Goal: Information Seeking & Learning: Learn about a topic

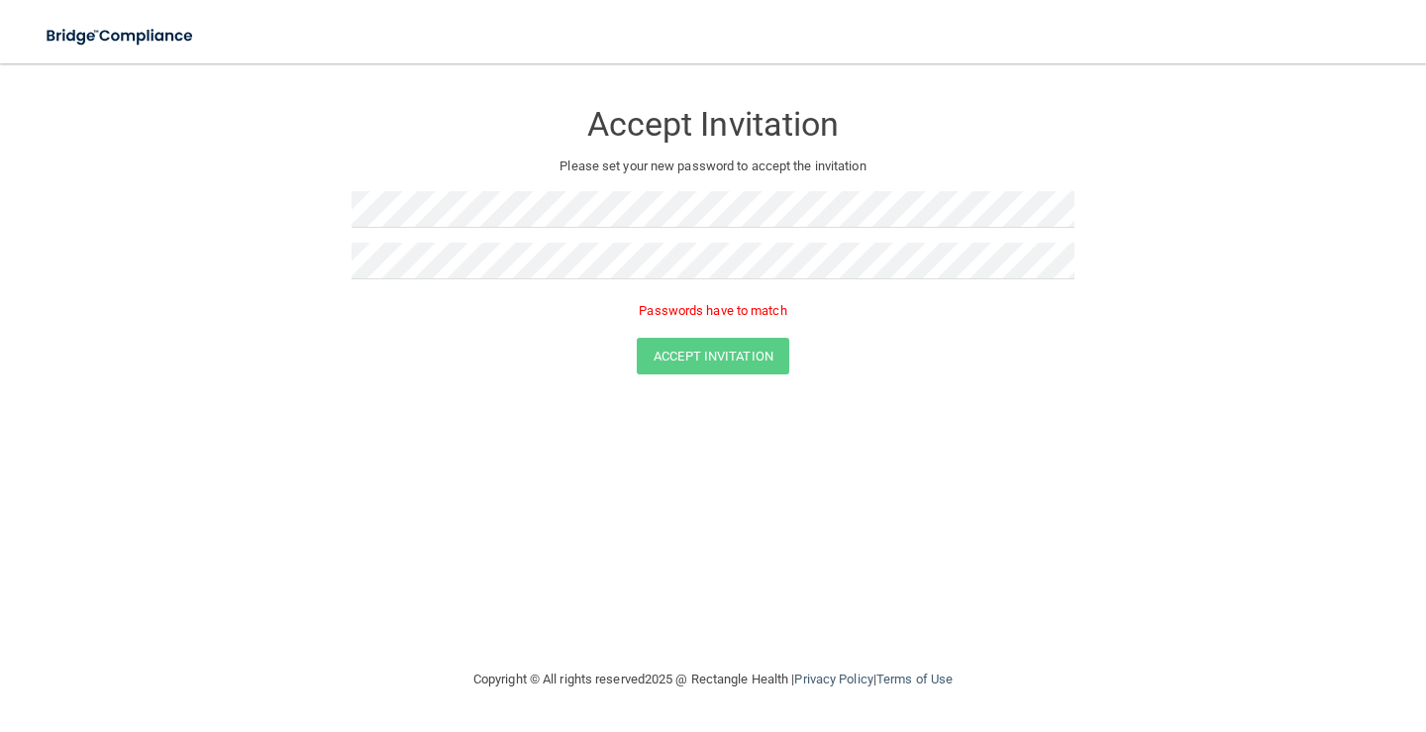
click at [812, 494] on div "Accept Invitation Please set your new password to accept the invitation Passwor…" at bounding box center [713, 365] width 1347 height 564
click at [323, 252] on form "Accept Invitation Please set your new password to accept the invitation Passwor…" at bounding box center [713, 240] width 1347 height 315
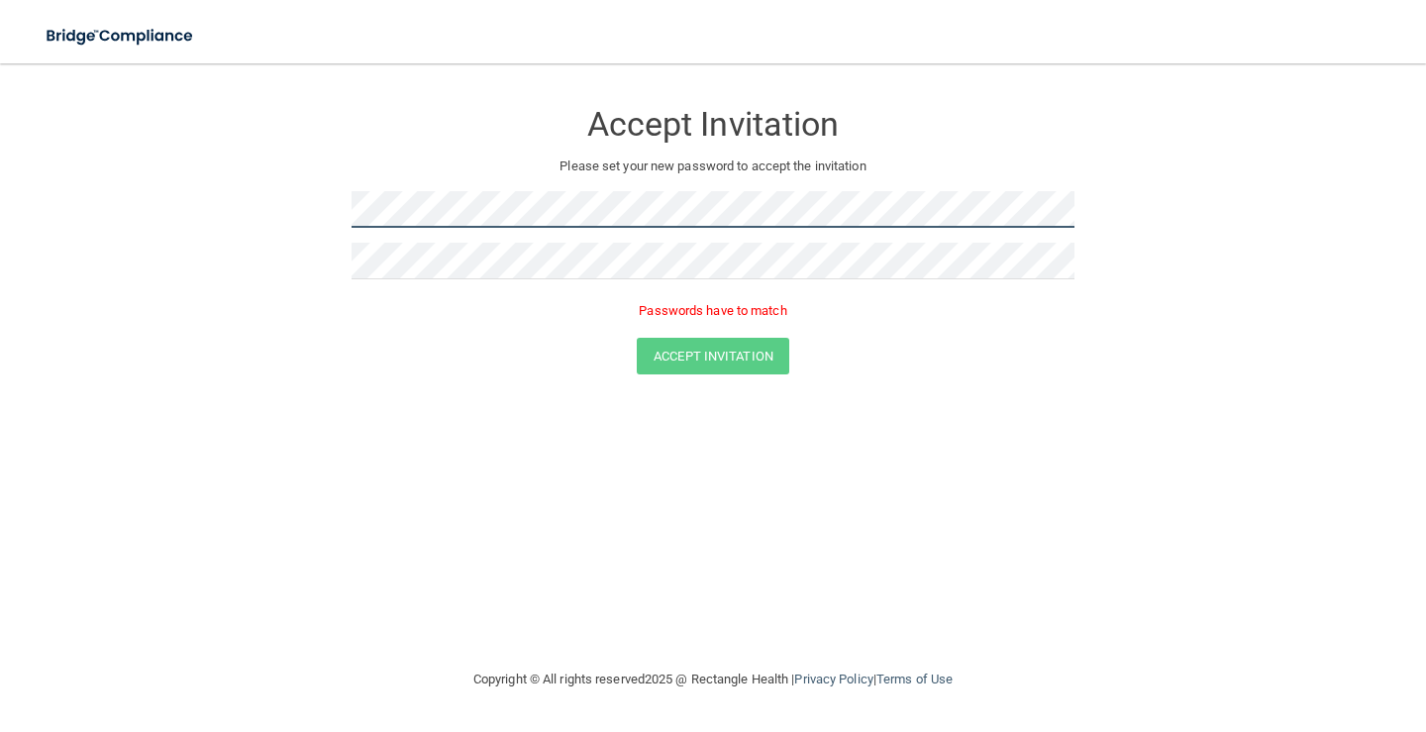
click at [303, 187] on form "Accept Invitation Please set your new password to accept the invitation Passwor…" at bounding box center [713, 240] width 1347 height 315
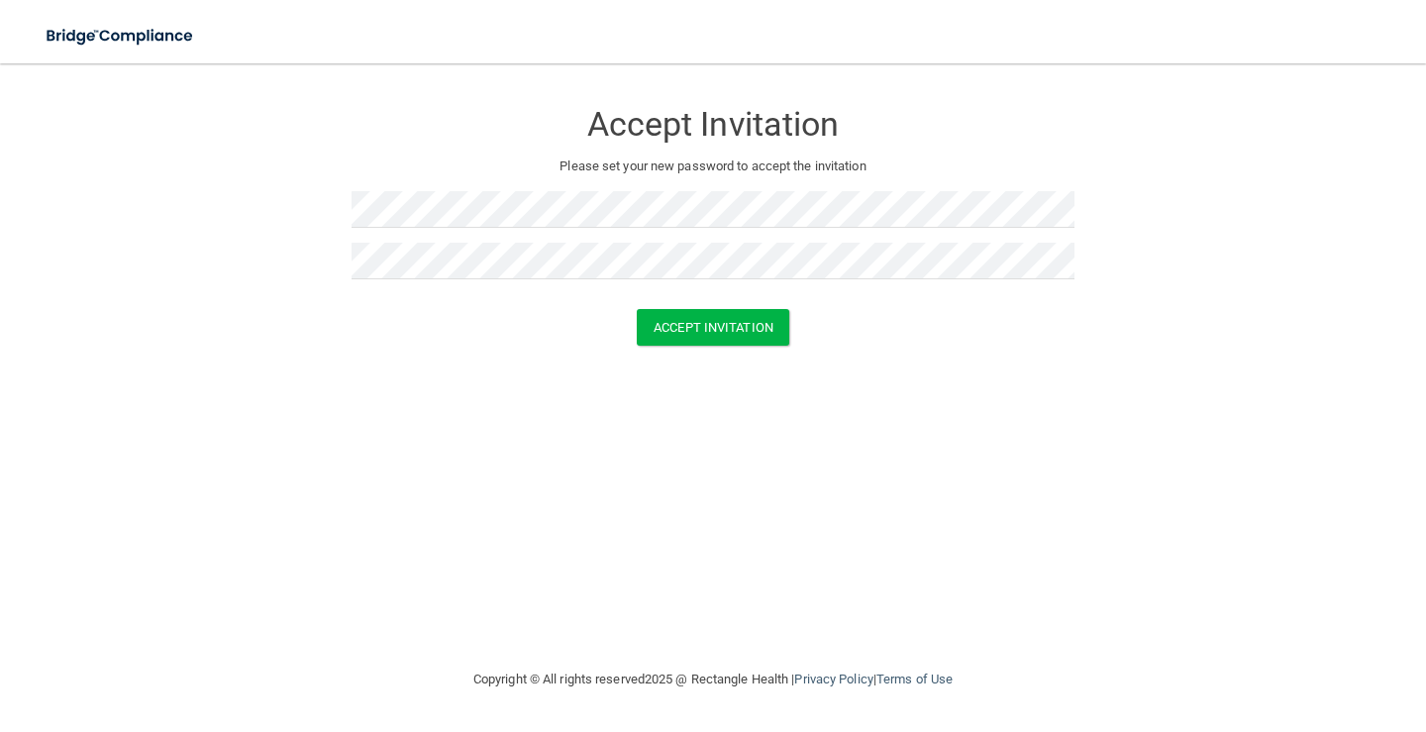
click at [714, 521] on div "Accept Invitation Please set your new password to accept the invitation Accept …" at bounding box center [713, 365] width 1347 height 564
click at [664, 323] on button "Accept Invitation" at bounding box center [713, 327] width 152 height 37
click at [742, 356] on button "Accept Invitation" at bounding box center [713, 356] width 152 height 37
click at [722, 346] on button "Accept Invitation" at bounding box center [713, 356] width 152 height 37
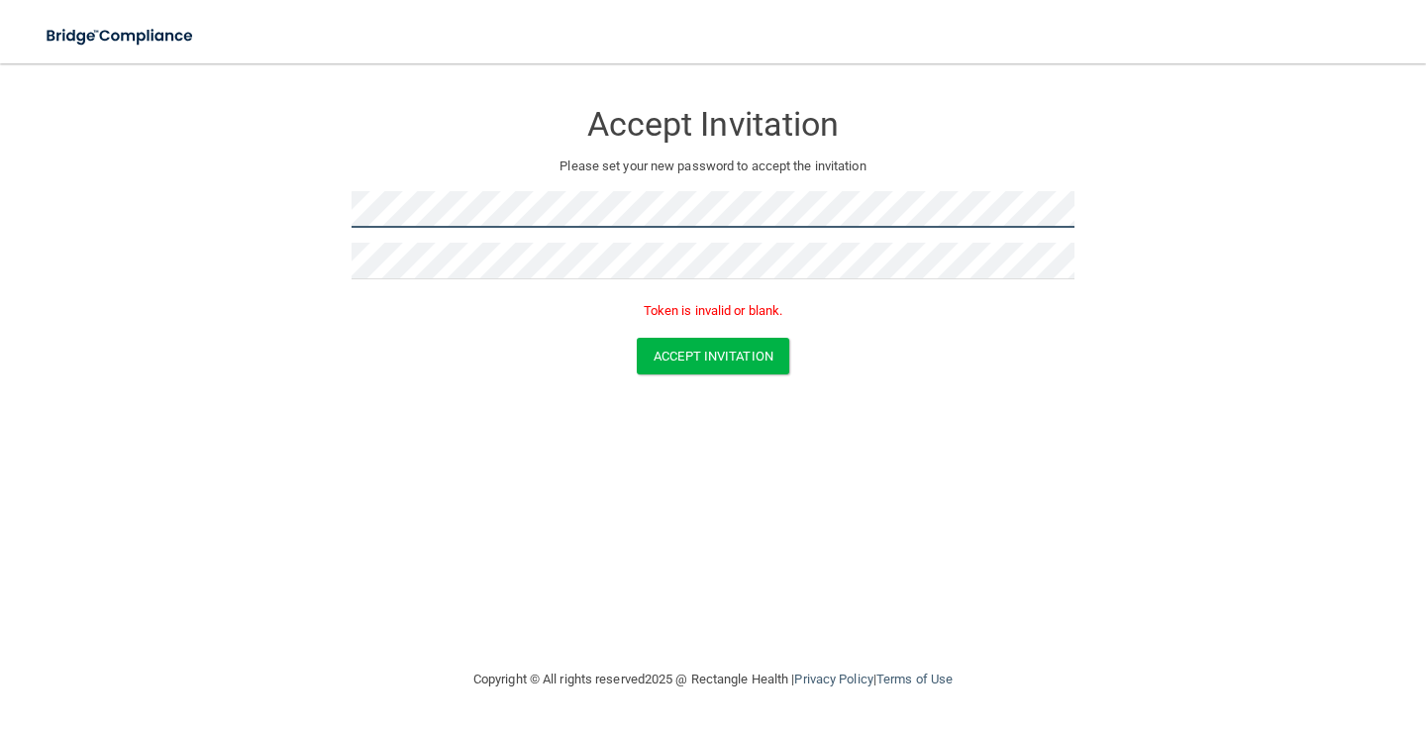
click at [101, 170] on form "Accept Invitation Please set your new password to accept the invitation Token i…" at bounding box center [713, 240] width 1347 height 315
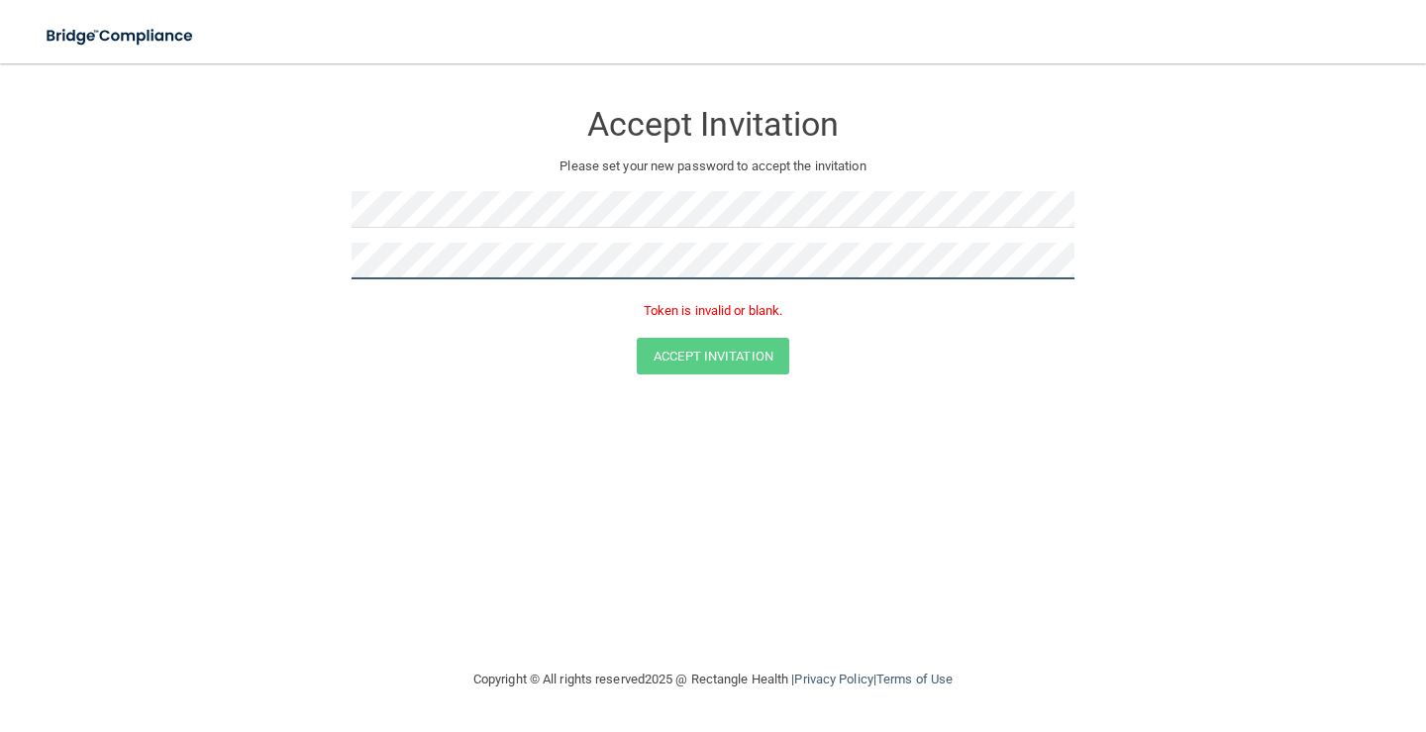
click at [126, 244] on form "Accept Invitation Please set your new password to accept the invitation Token i…" at bounding box center [713, 240] width 1347 height 315
click at [486, 411] on div "Accept Invitation Please set your new password to accept the invitation Token i…" at bounding box center [713, 365] width 1347 height 564
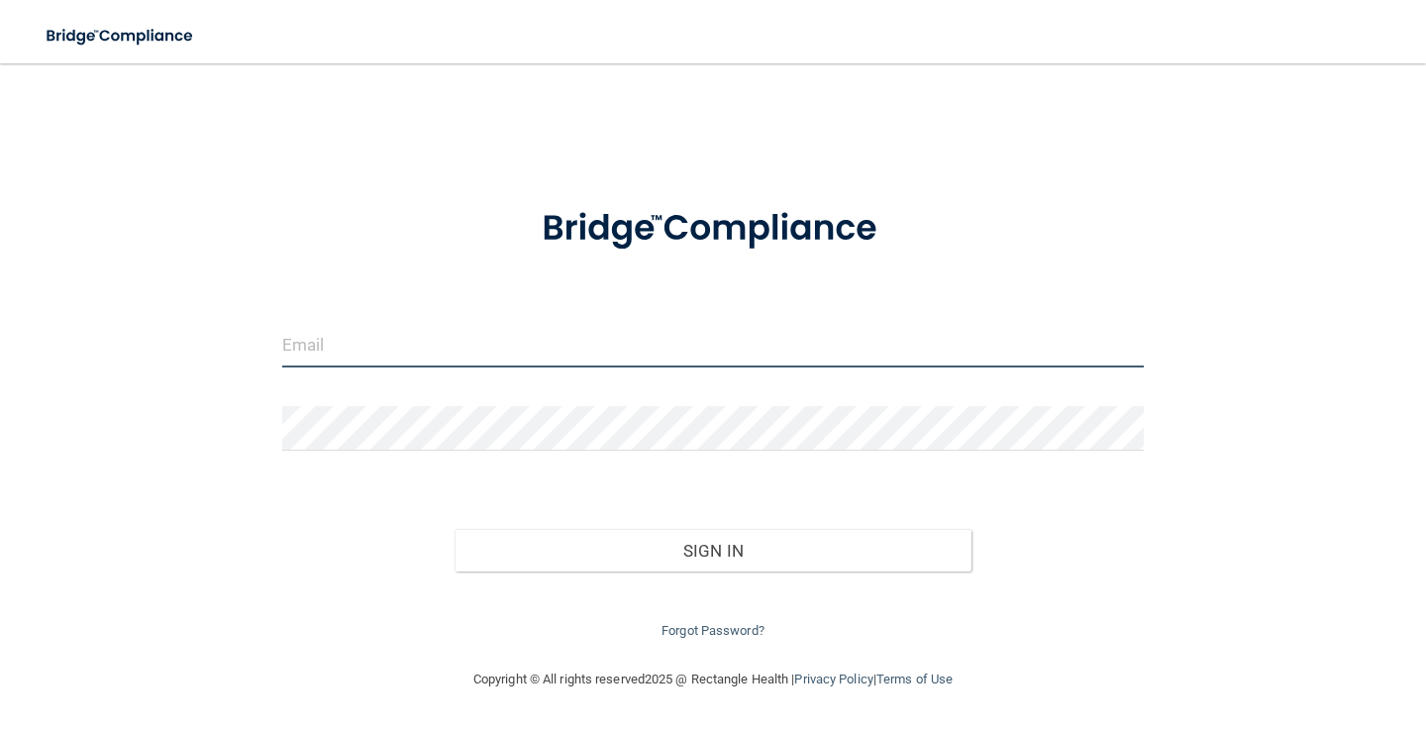
click at [433, 363] on input "email" at bounding box center [712, 345] width 861 height 45
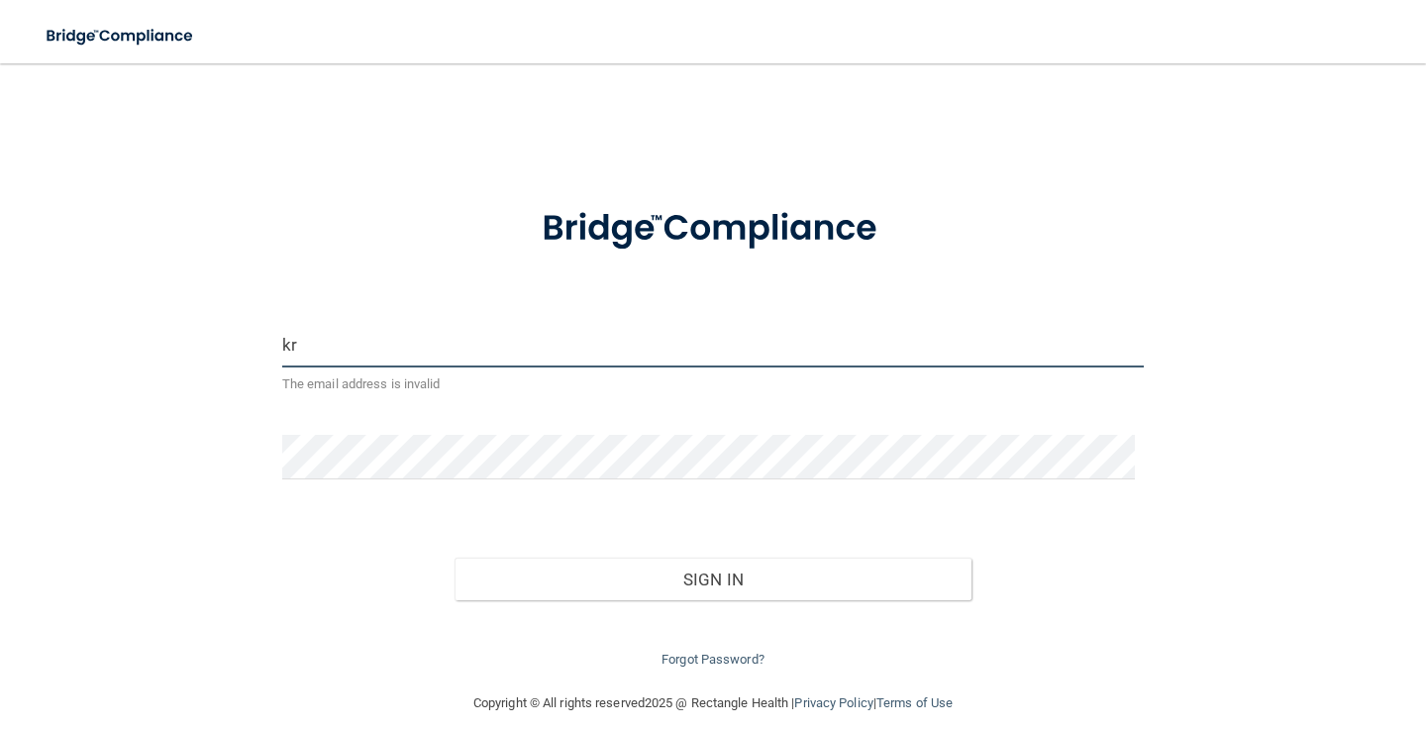
type input "kreed@gldpdental.com"
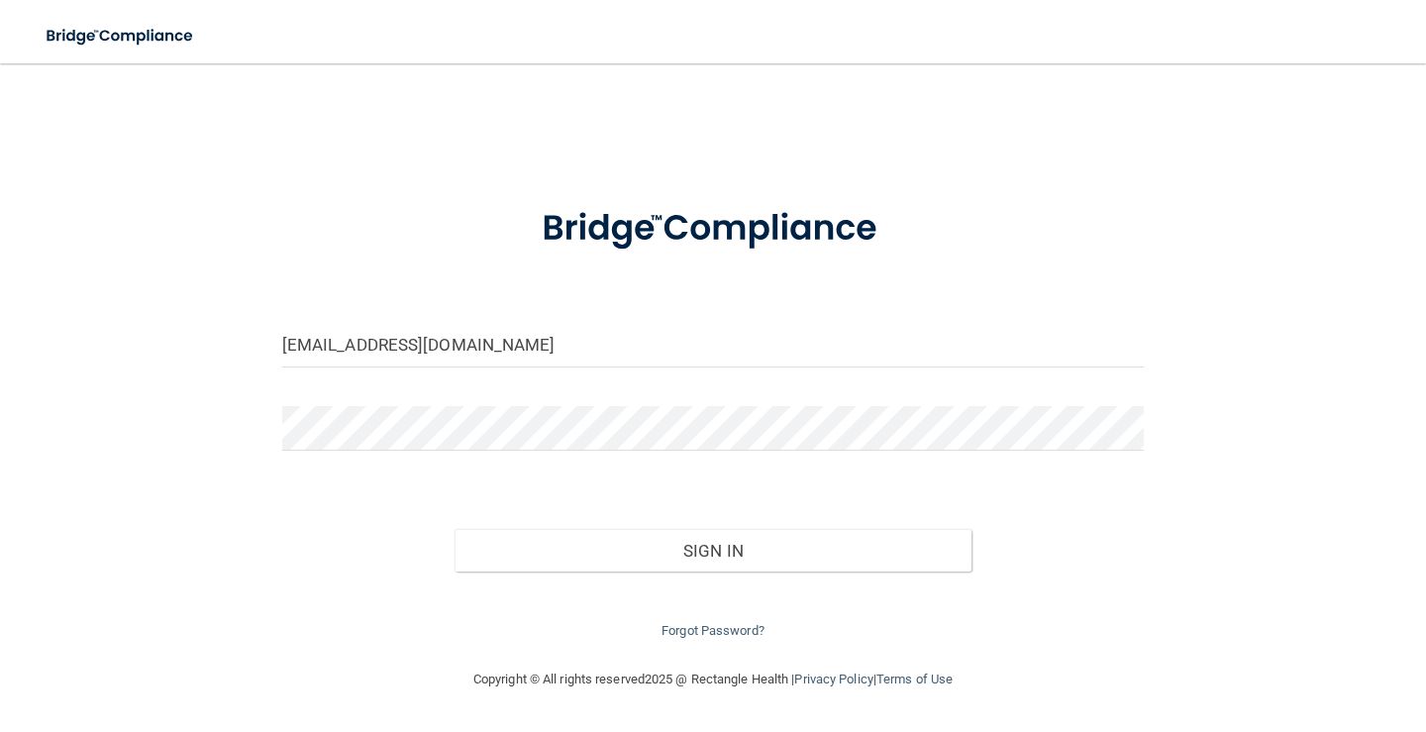
click at [444, 581] on div "Forgot Password?" at bounding box center [712, 606] width 891 height 71
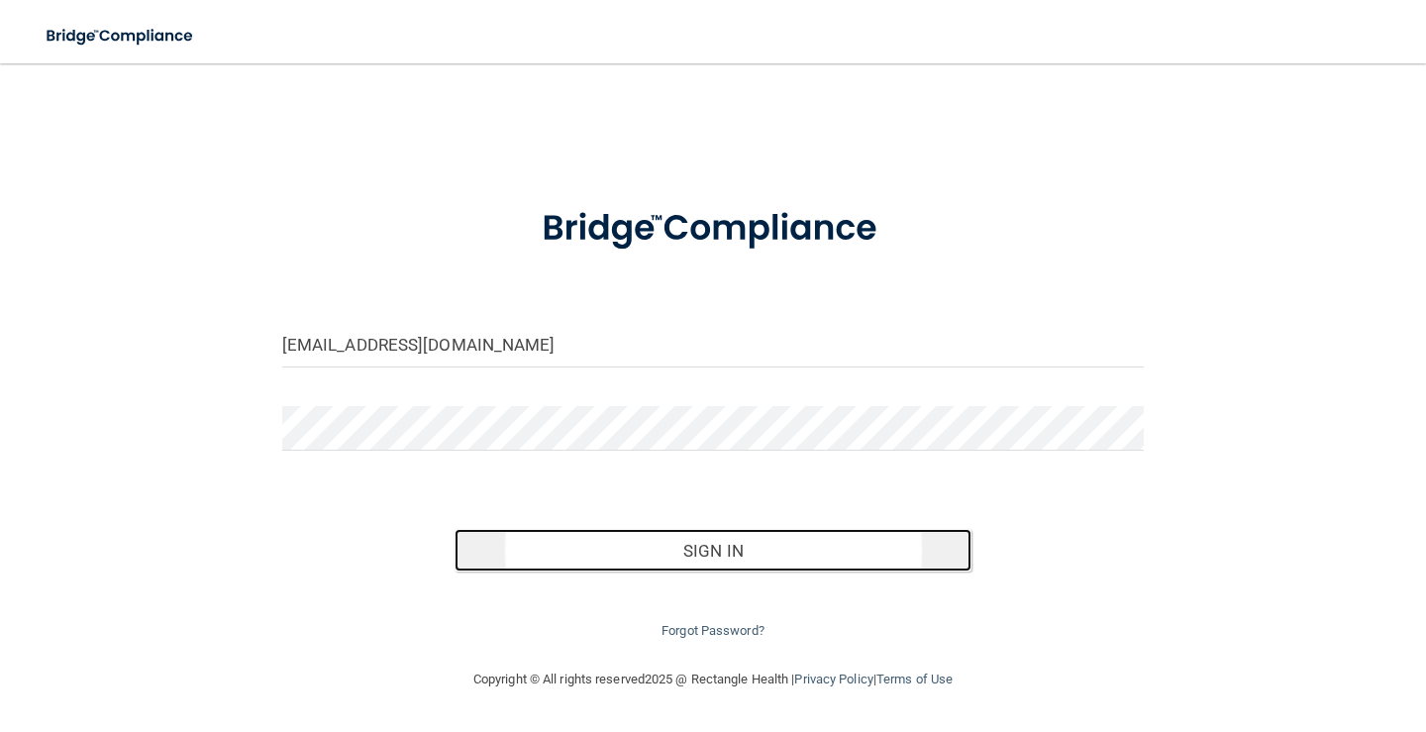
click at [549, 555] on button "Sign In" at bounding box center [712, 551] width 517 height 44
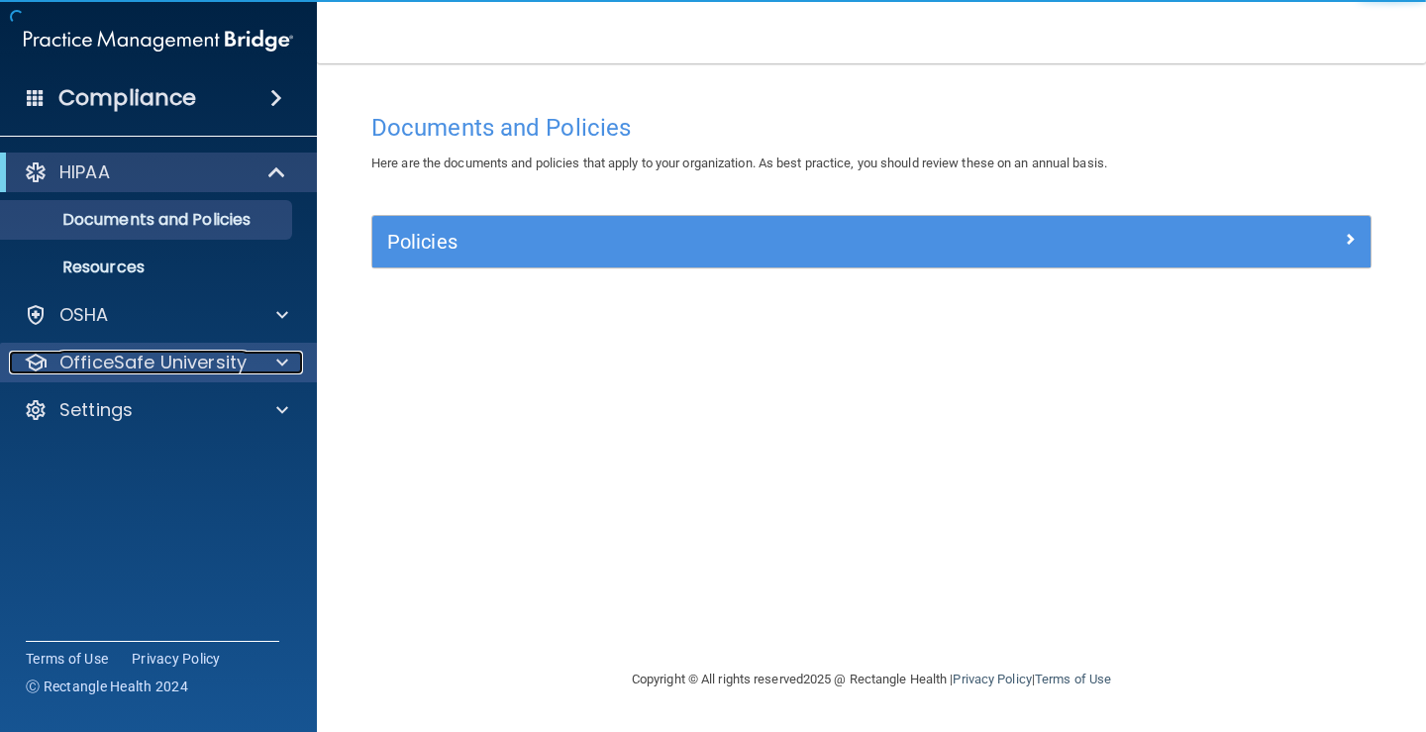
click at [175, 364] on p "OfficeSafe University" at bounding box center [152, 363] width 187 height 24
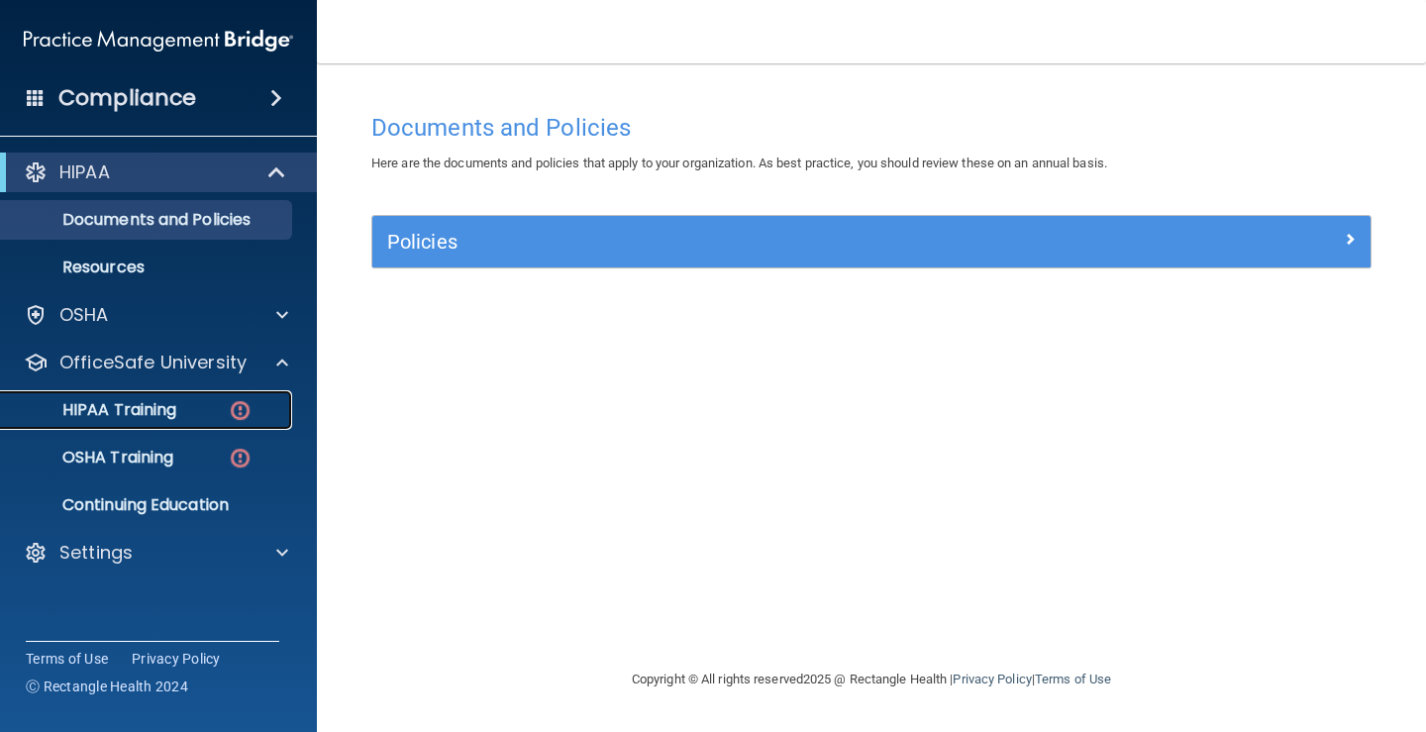
click at [170, 412] on p "HIPAA Training" at bounding box center [94, 410] width 163 height 20
